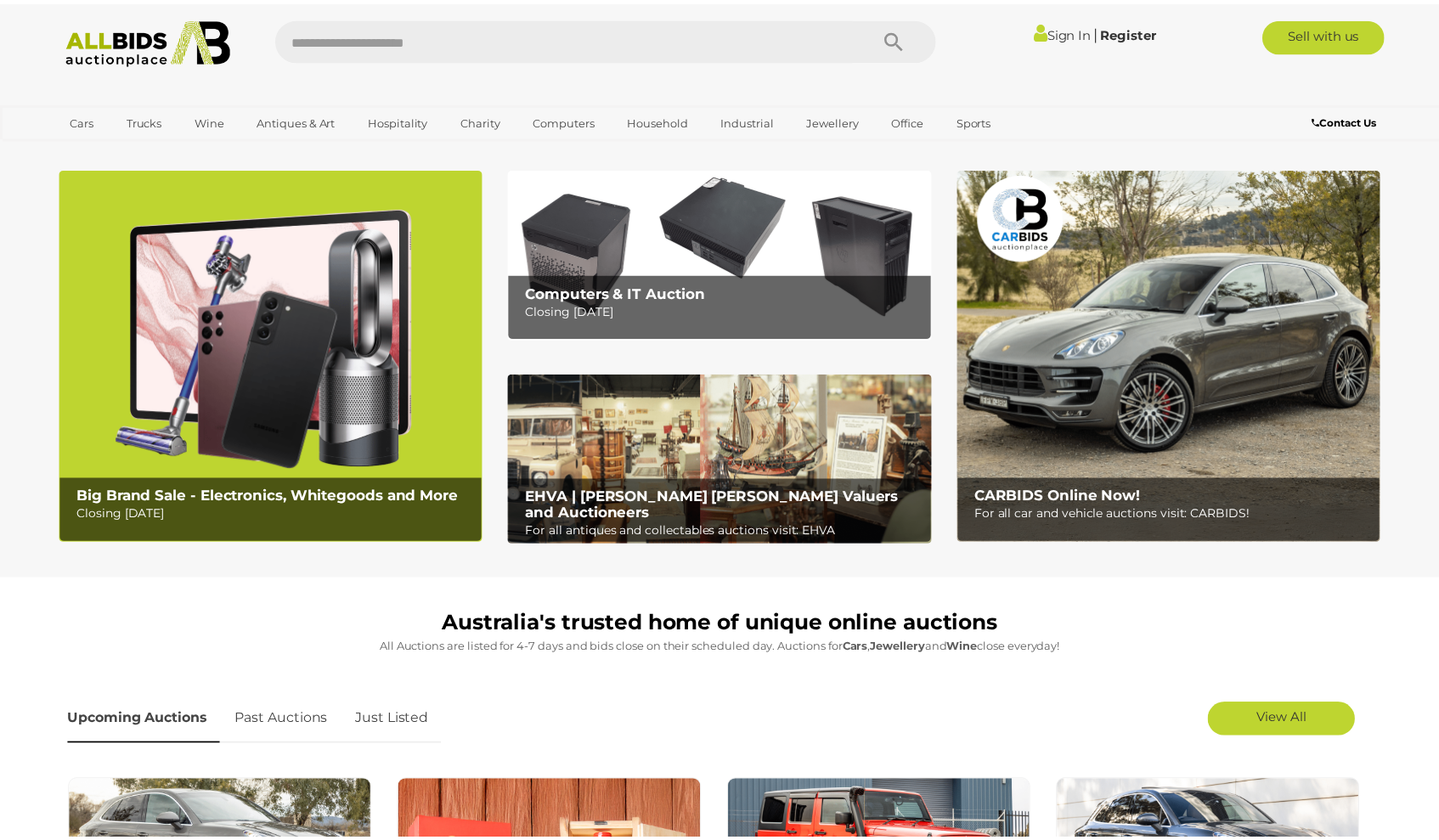
scroll to position [16, 0]
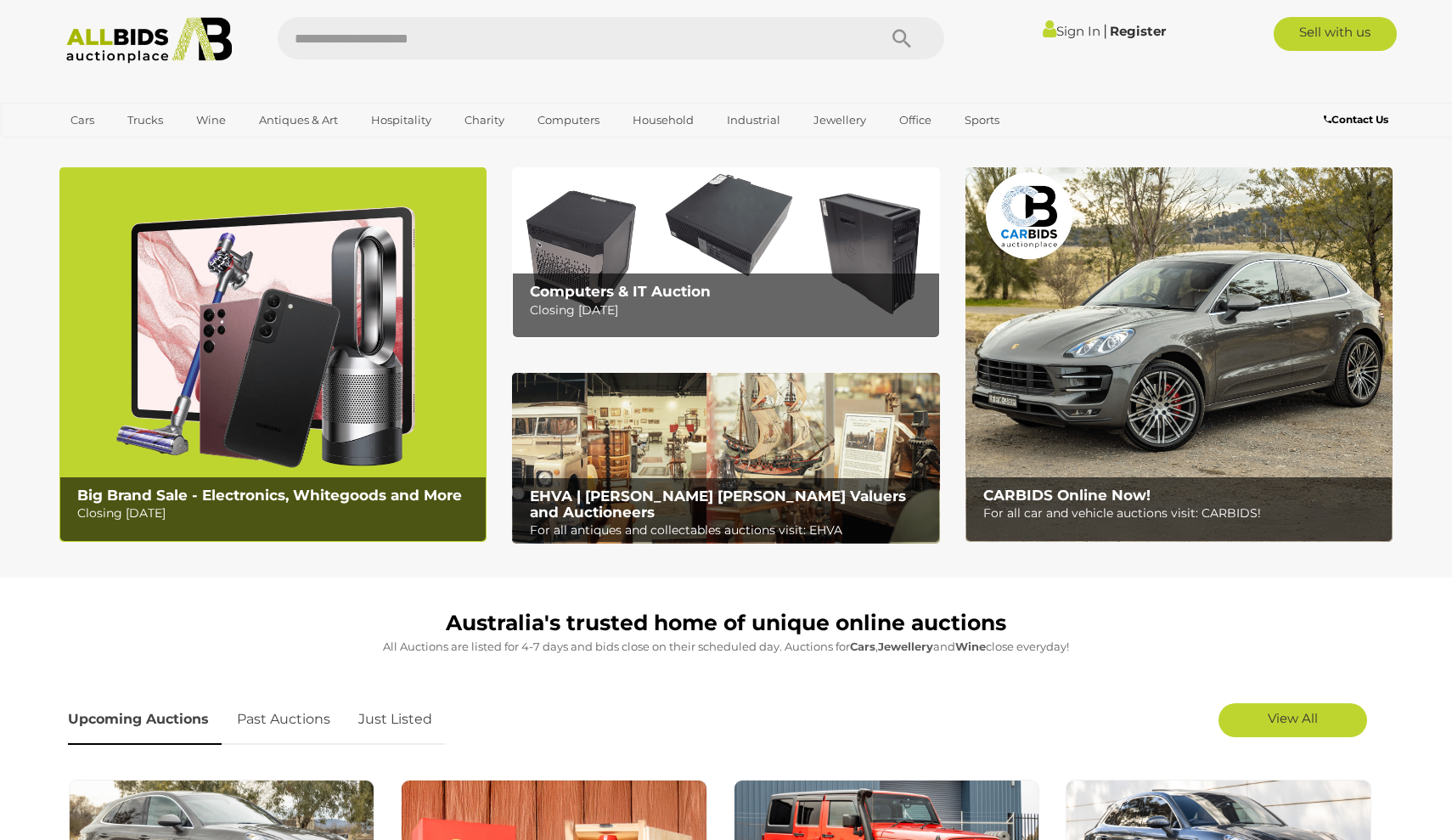
click at [842, 377] on img at bounding box center [725, 459] width 427 height 172
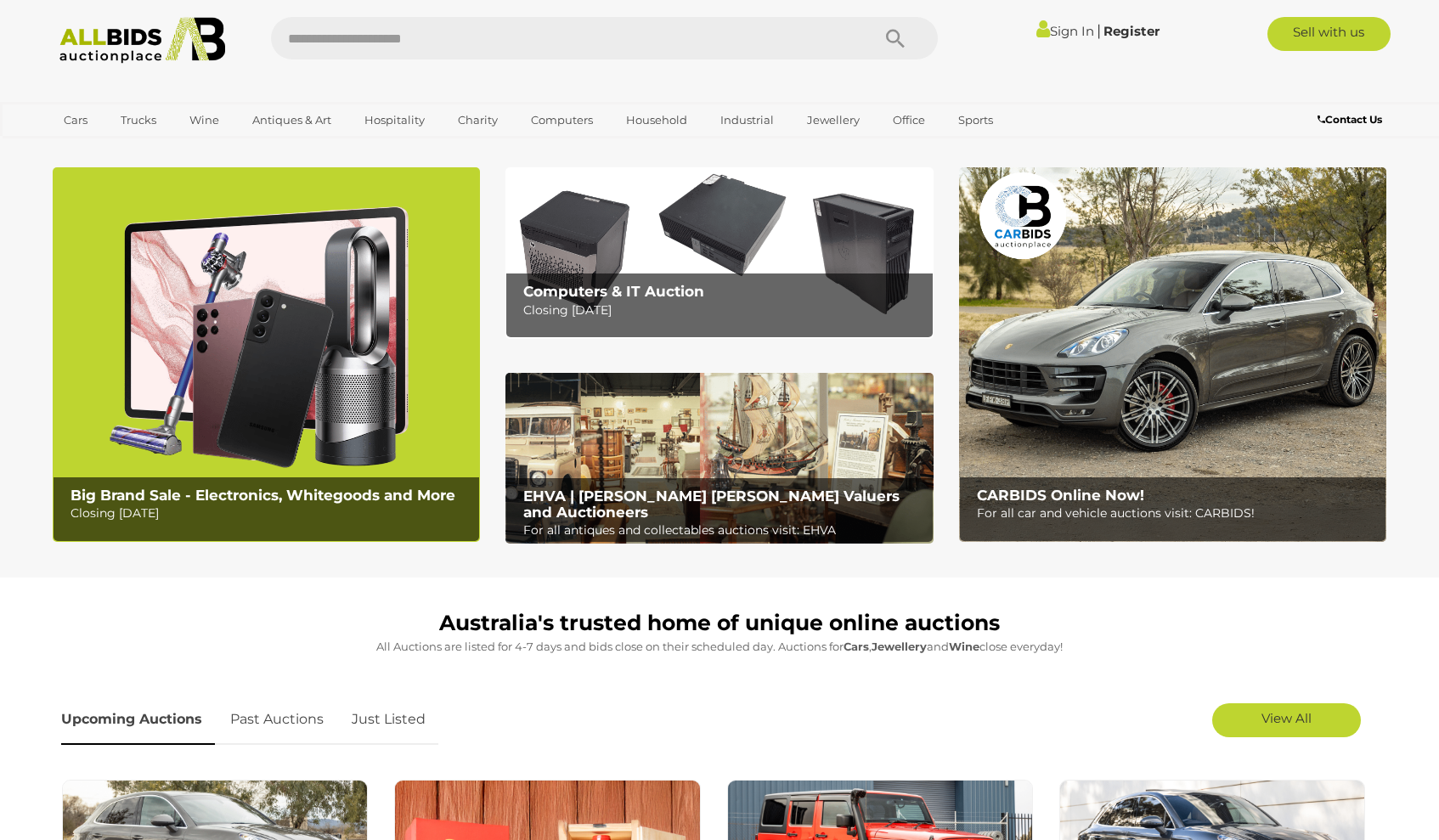
click at [422, 415] on img at bounding box center [266, 354] width 427 height 375
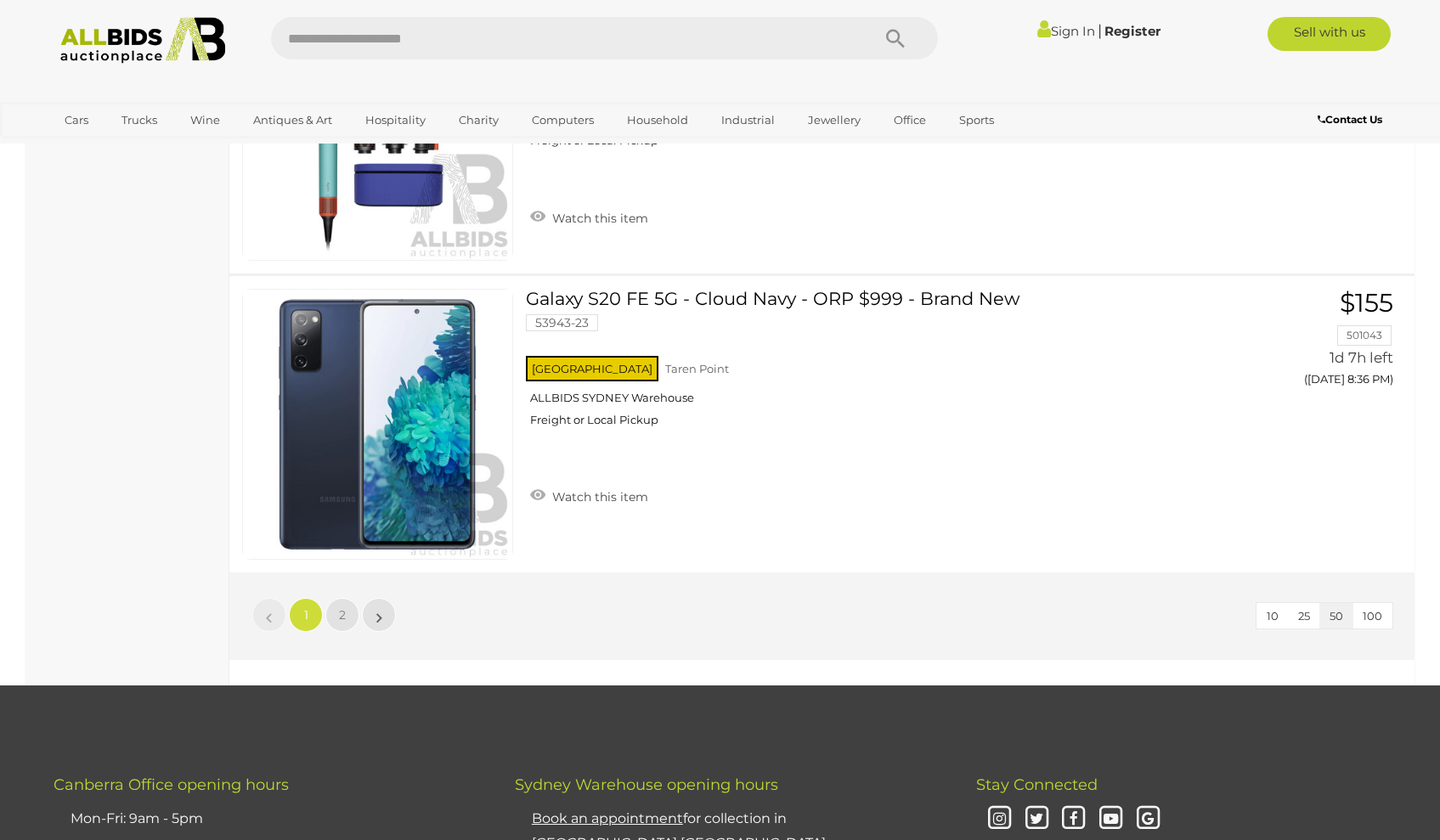
scroll to position [14681, 0]
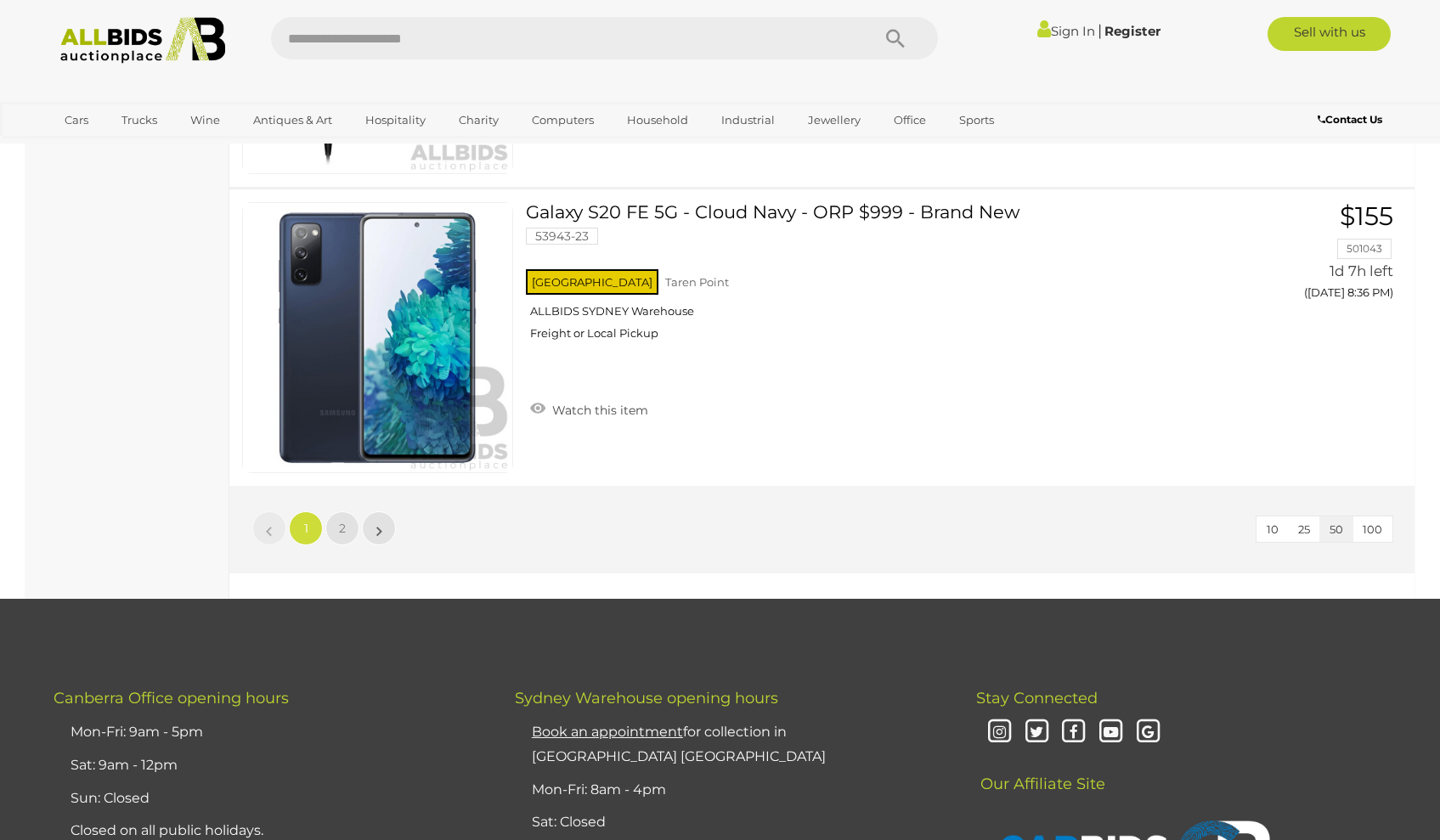
click at [338, 534] on link "2" at bounding box center [342, 528] width 34 height 34
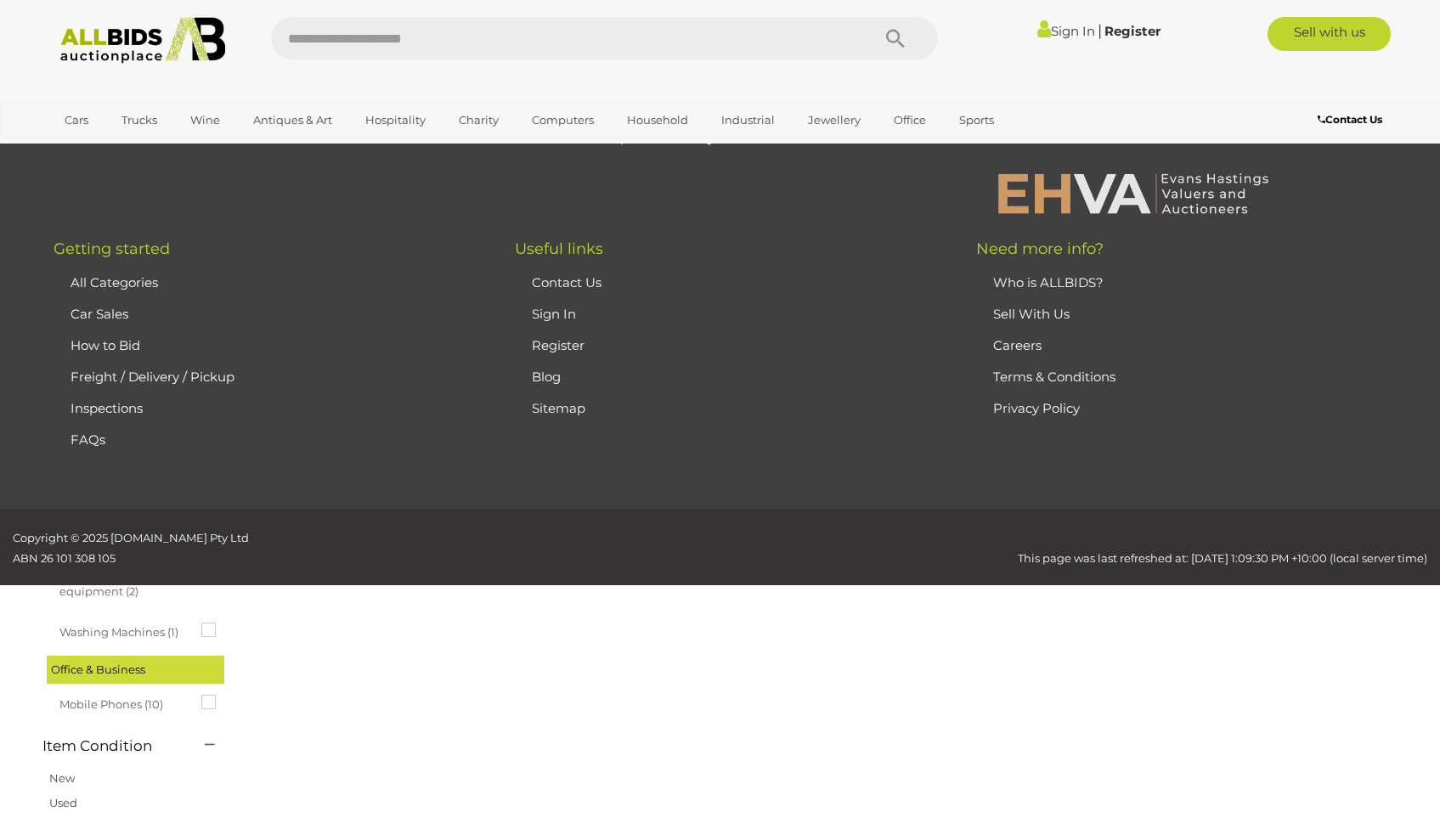
scroll to position [59, 0]
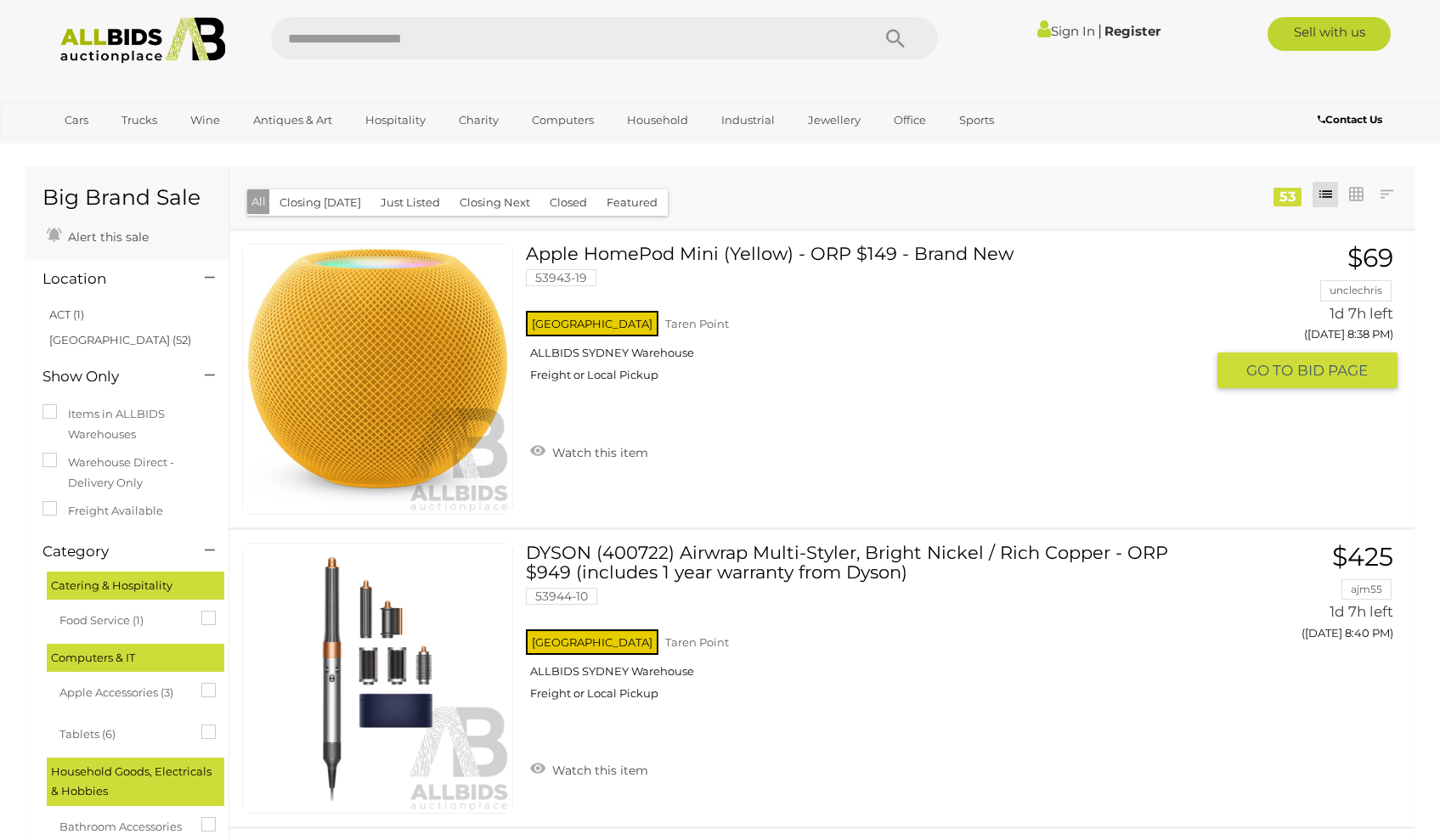
click at [369, 429] on img at bounding box center [377, 379] width 269 height 269
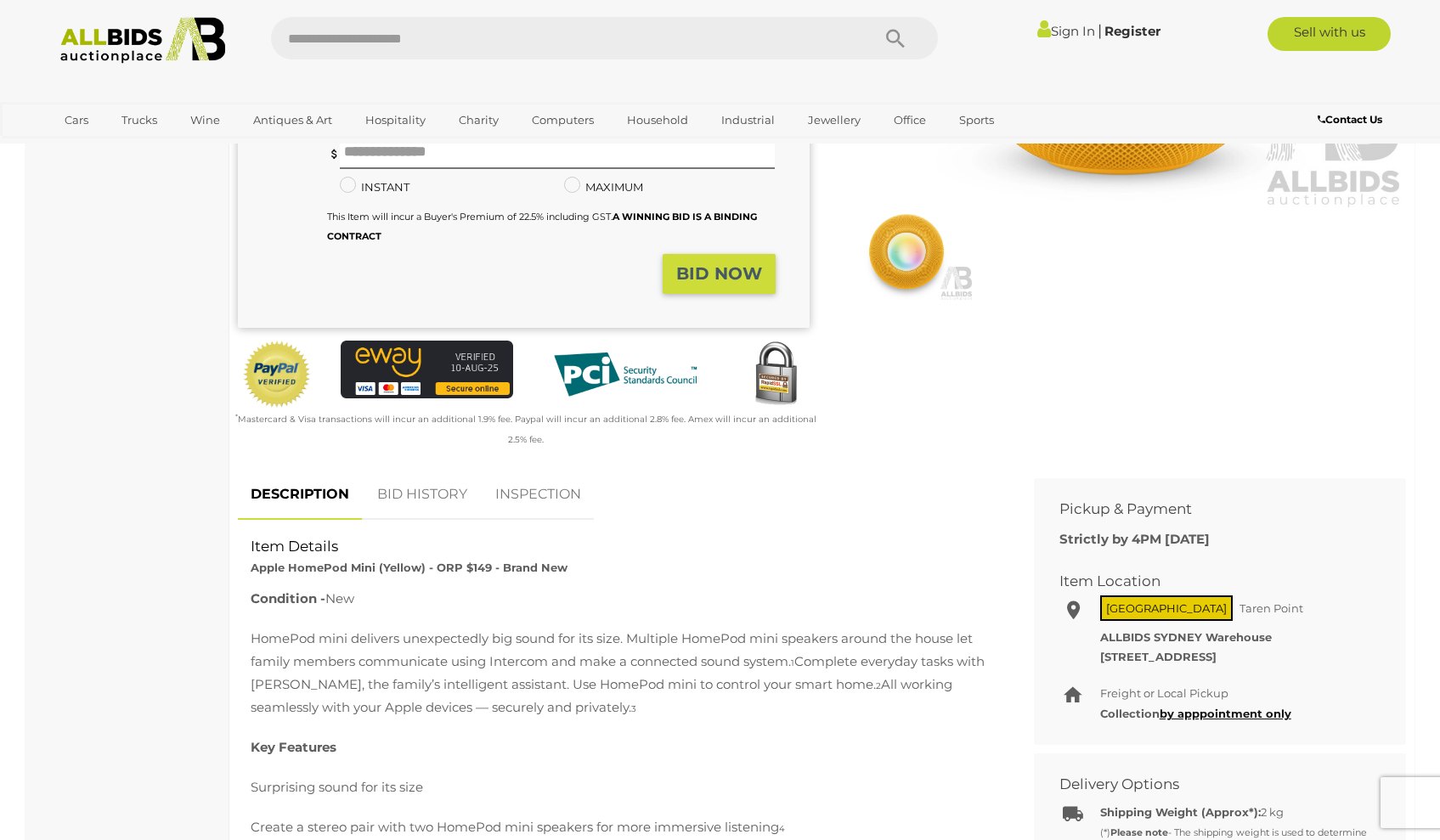
scroll to position [195, 0]
